Goal: Communication & Community: Answer question/provide support

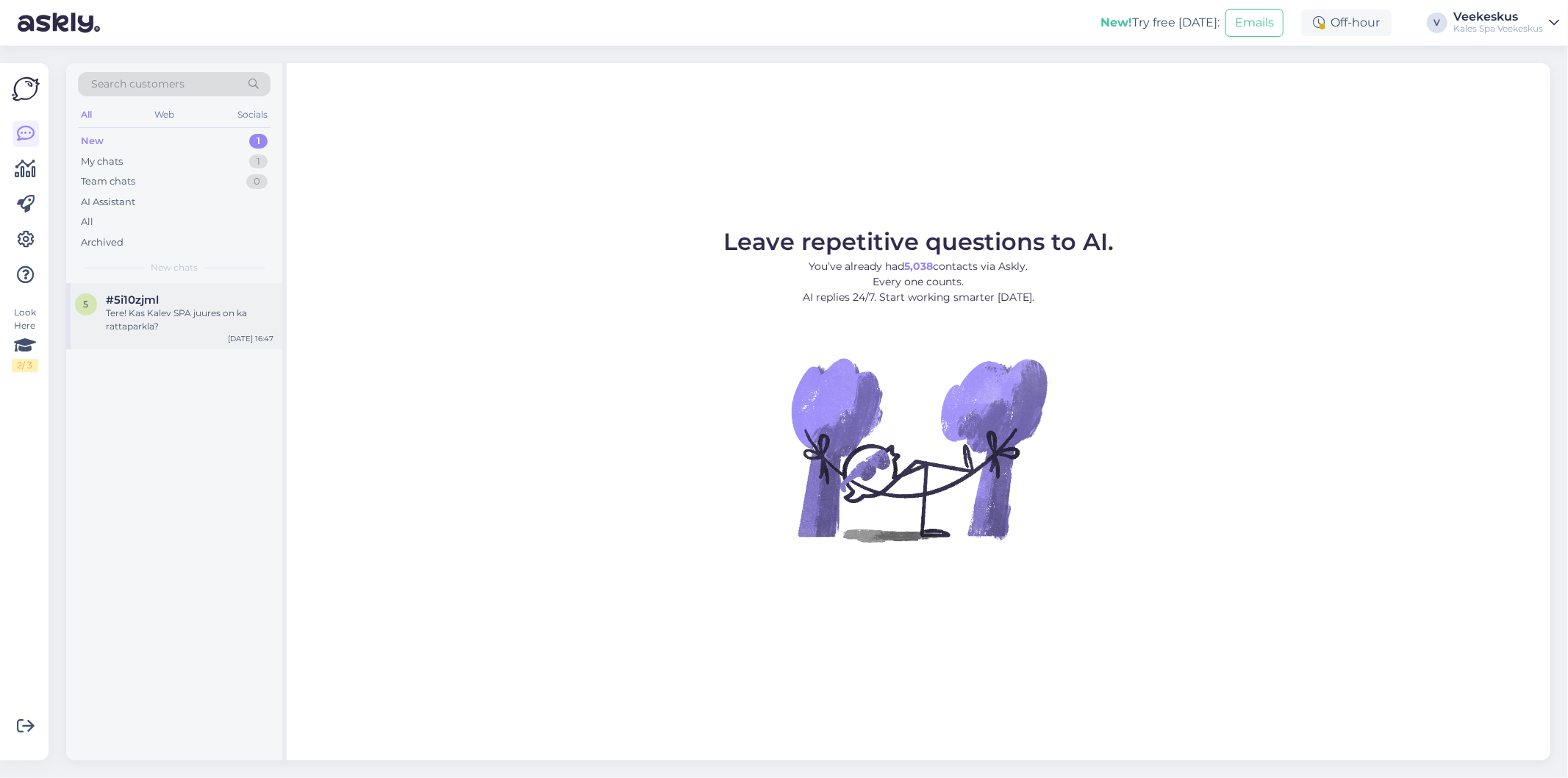
click at [246, 307] on div "#5i10zjml Tere! Kas Kalev SPA juures on ka rattaparkla?" at bounding box center [190, 313] width 168 height 40
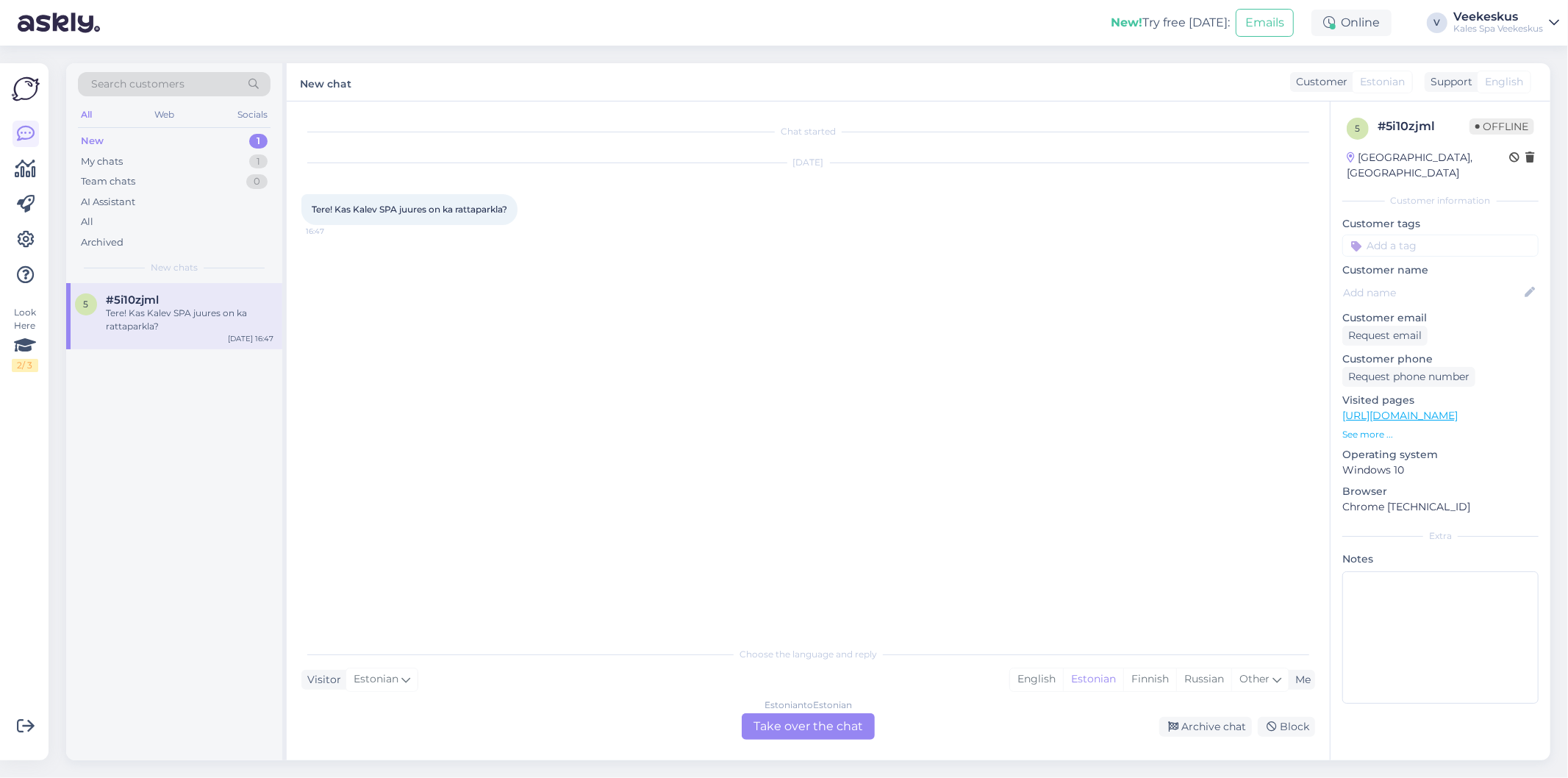
click at [543, 443] on div "Chat started [DATE] Tere! Kas Kalev SPA juures on ka rattaparkla? 16:47" at bounding box center [815, 371] width 1027 height 510
click at [876, 730] on div "Estonian to Estonian Take over the chat" at bounding box center [808, 726] width 144 height 26
click at [867, 730] on div "Estonian to Estonian Take over the chat" at bounding box center [808, 726] width 133 height 26
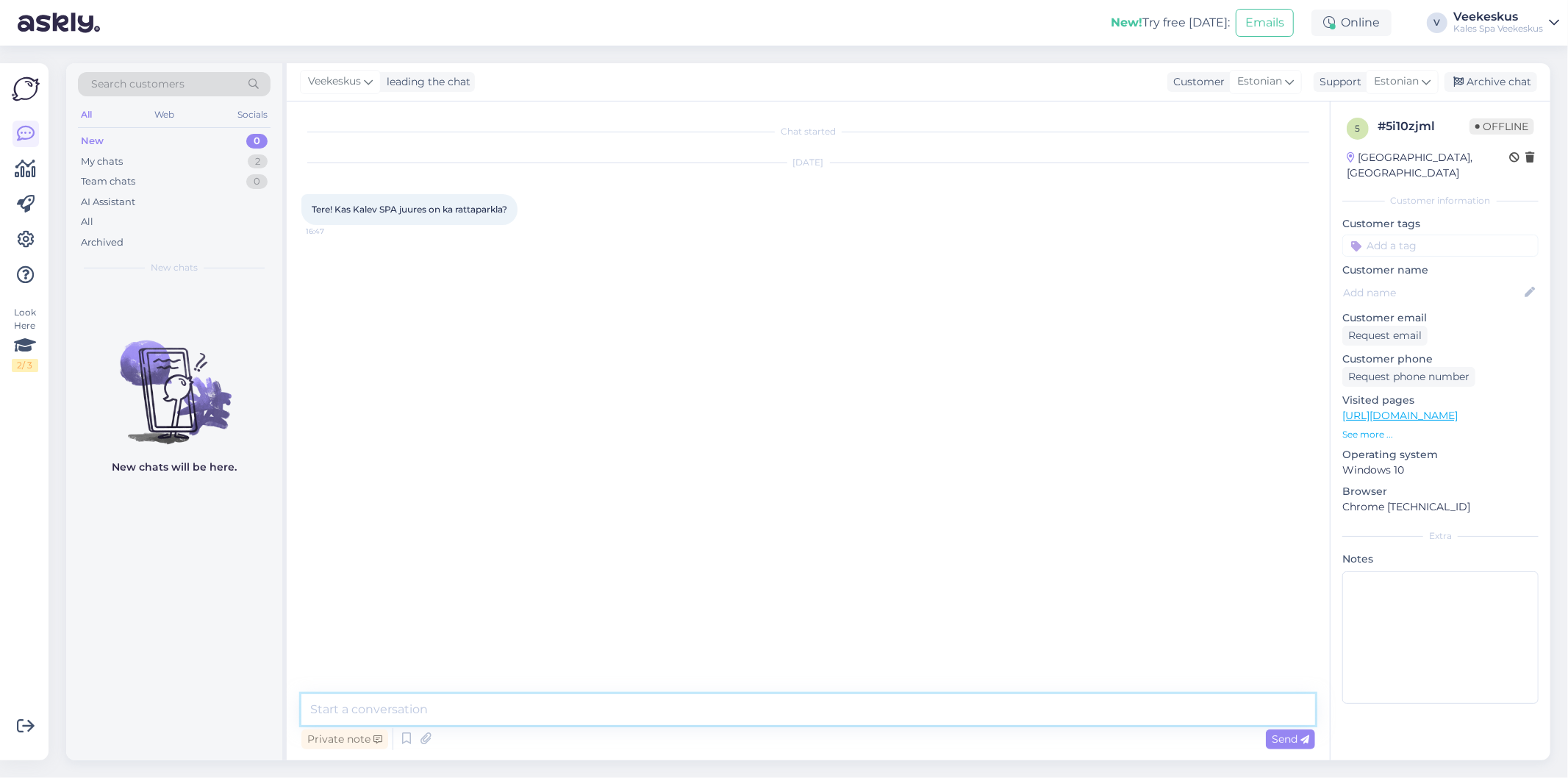
click at [656, 703] on textarea at bounding box center [808, 710] width 1014 height 31
click at [733, 717] on textarea "Tere! Jaaa, rastaste jaoks on eraldi kinnitus" at bounding box center [808, 710] width 1014 height 31
type textarea "Tere! Jaaa, rastaste jaoks on parkla täiesti olemas :)"
click at [661, 597] on div "Chat started [DATE] Tere! Kas Kalev SPA juures on ka rattaparkla? 16:47 [DATE] …" at bounding box center [815, 398] width 1027 height 565
click at [1497, 75] on div "Archive chat" at bounding box center [1491, 82] width 93 height 20
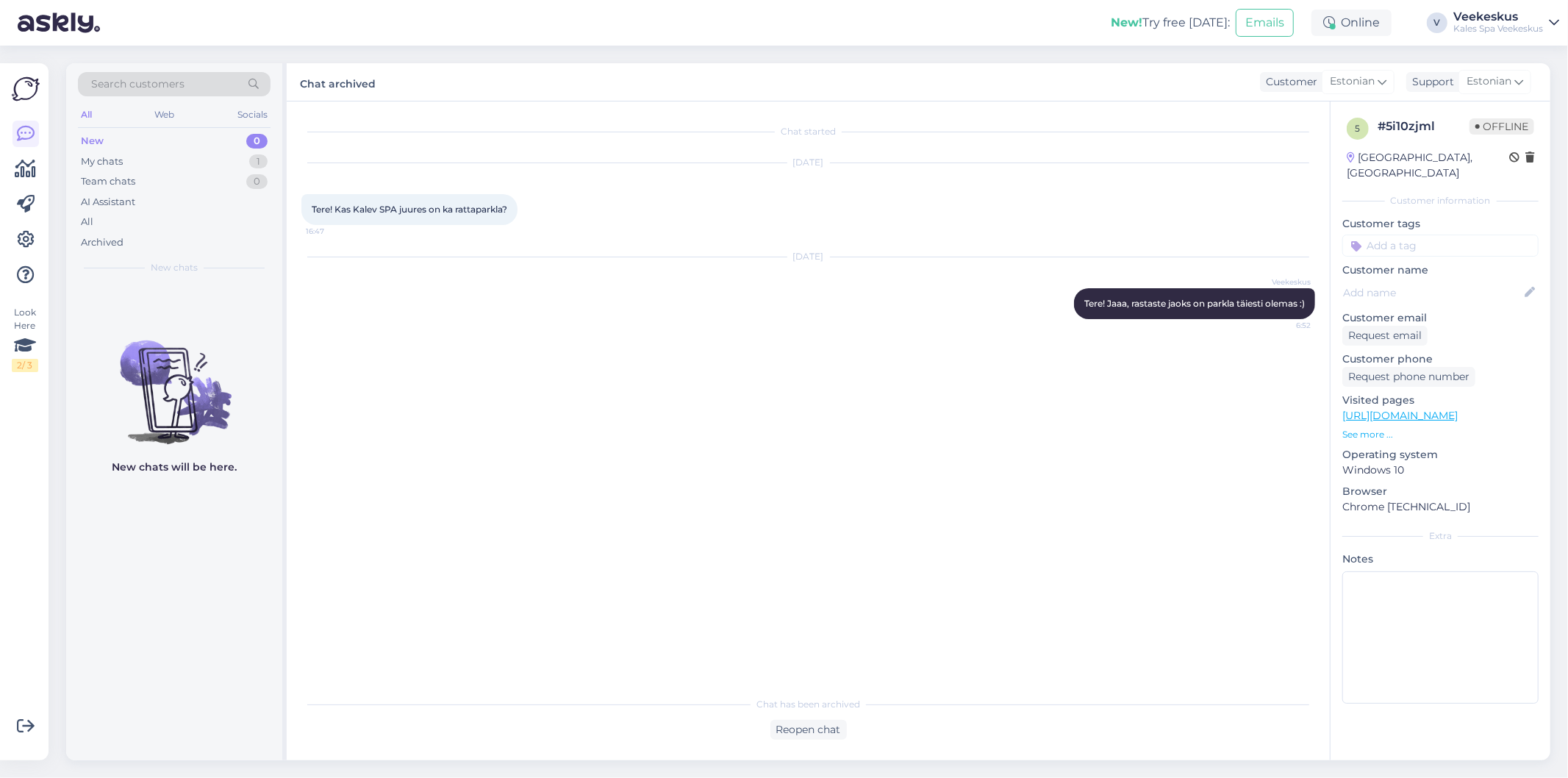
click at [816, 317] on div "[DATE] Veekeskus Tere! Jaaa, rastaste jaoks on parkla täiesti olemas :) 6:52" at bounding box center [808, 288] width 1014 height 94
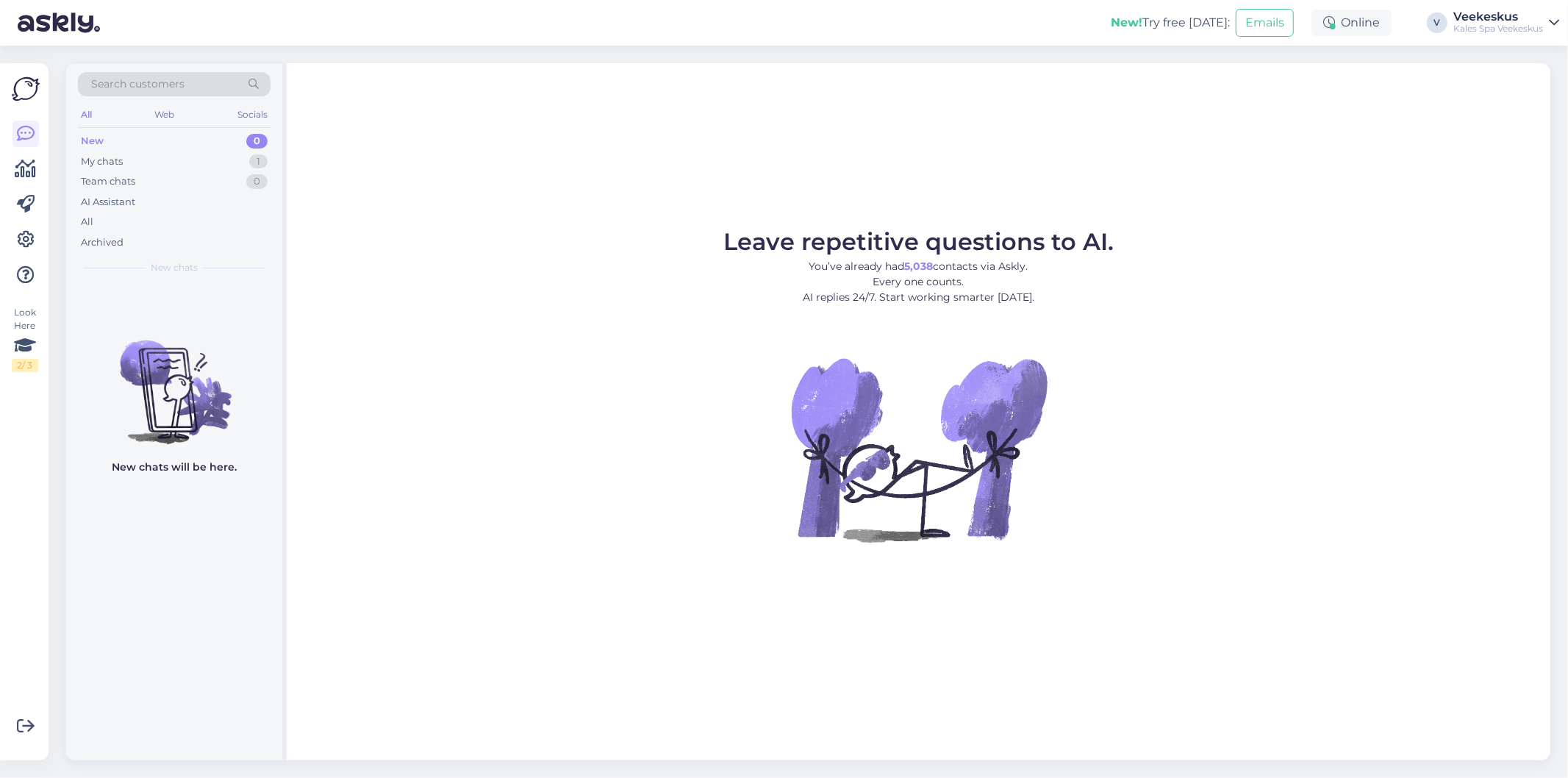
click at [1104, 369] on figure "Leave repetitive questions to AI. You’ve already had 5,038 contacts via Askly. …" at bounding box center [918, 406] width 1237 height 351
drag, startPoint x: 724, startPoint y: 497, endPoint x: 721, endPoint y: 512, distance: 15.3
click at [723, 497] on figure "Leave repetitive questions to AI. You’ve already had 5,038 contacts via Askly. …" at bounding box center [918, 406] width 1237 height 351
click at [418, 437] on figure "Leave repetitive questions to AI. You’ve already had 5,038 contacts via Askly. …" at bounding box center [918, 406] width 1237 height 351
